Goal: Find specific page/section

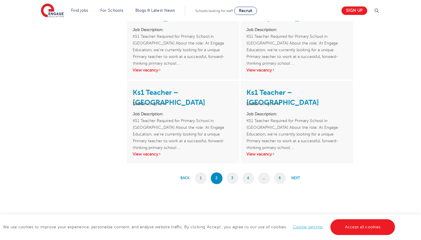
scroll to position [907, 0]
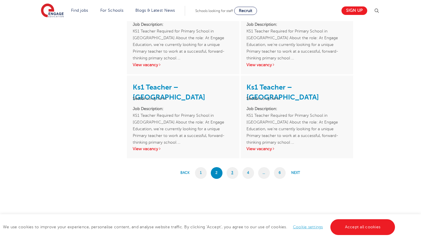
click at [233, 171] on link "3" at bounding box center [233, 173] width 12 height 12
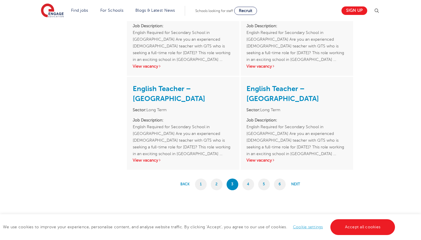
scroll to position [925, 0]
click at [247, 182] on link "4" at bounding box center [248, 184] width 12 height 12
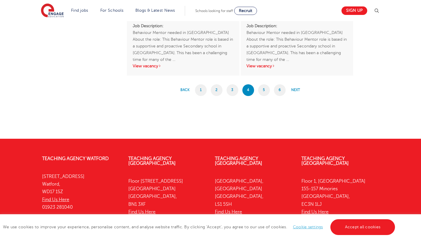
scroll to position [1025, 0]
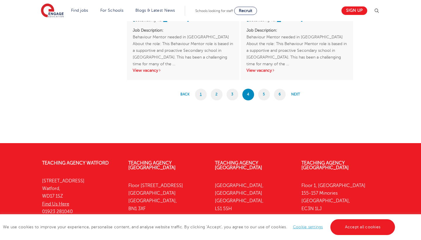
click at [200, 94] on link "1" at bounding box center [201, 95] width 12 height 12
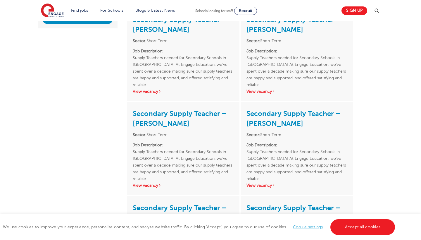
scroll to position [179, 0]
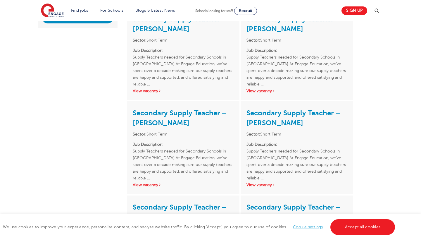
click at [165, 113] on link "Secondary Supply Teacher – Sutton" at bounding box center [180, 118] width 94 height 18
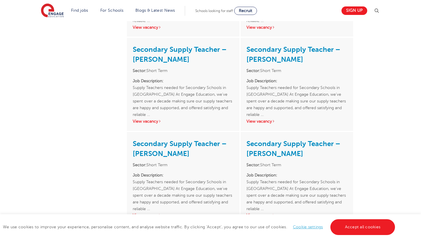
scroll to position [280, 0]
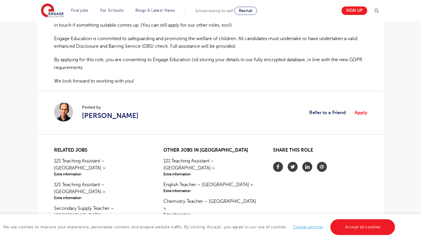
scroll to position [437, 0]
